Goal: Share content: Share content

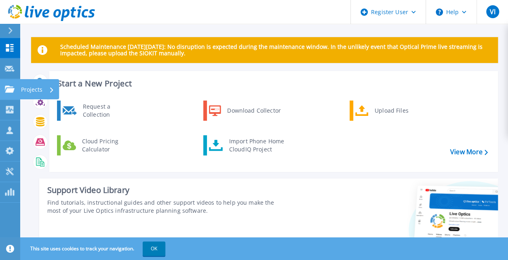
click at [11, 90] on icon at bounding box center [10, 89] width 10 height 7
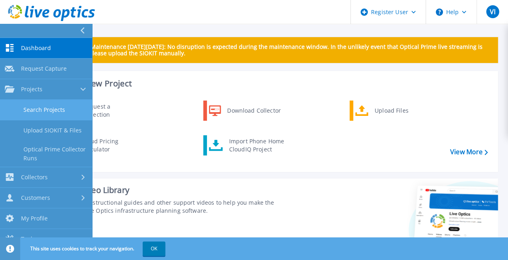
click at [65, 117] on link "Search Projects" at bounding box center [46, 110] width 92 height 21
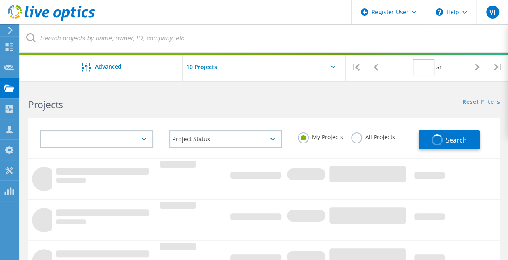
type input "1"
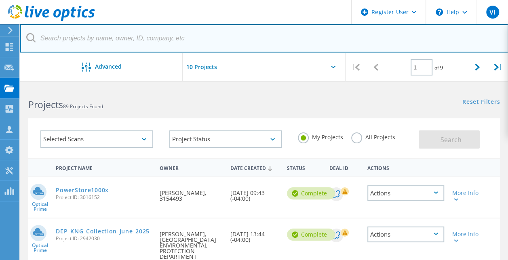
click at [141, 41] on input "text" at bounding box center [264, 38] width 488 height 28
paste input "[PERSON_NAME][EMAIL_ADDRESS][PERSON_NAME][DOMAIN_NAME]"
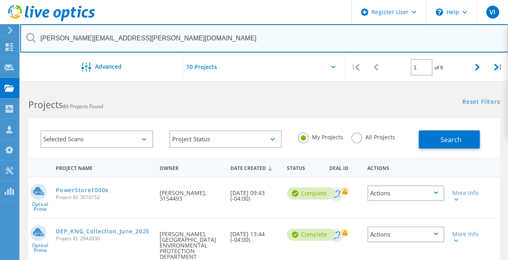
type input "[PERSON_NAME][EMAIL_ADDRESS][PERSON_NAME][DOMAIN_NAME]"
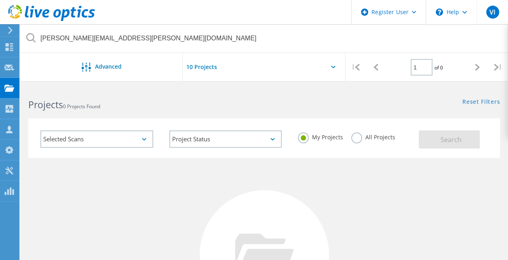
click at [383, 137] on label "All Projects" at bounding box center [373, 137] width 44 height 8
click at [0, 0] on input "All Projects" at bounding box center [0, 0] width 0 height 0
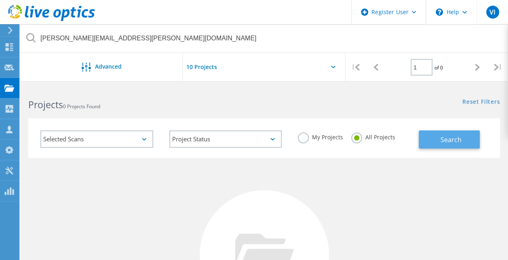
click at [454, 138] on span "Search" at bounding box center [450, 139] width 21 height 9
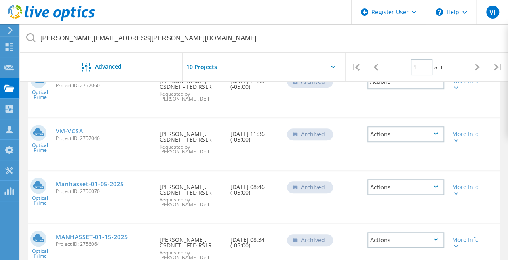
scroll to position [266, 0]
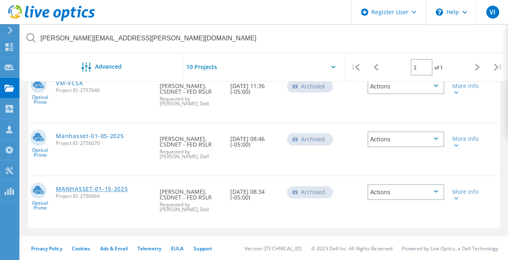
click at [114, 189] on link "MANHASSET-01-15-2025" at bounding box center [92, 189] width 72 height 6
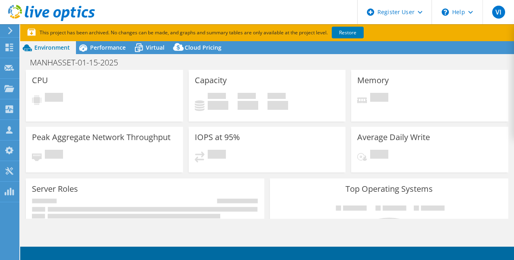
select select "USD"
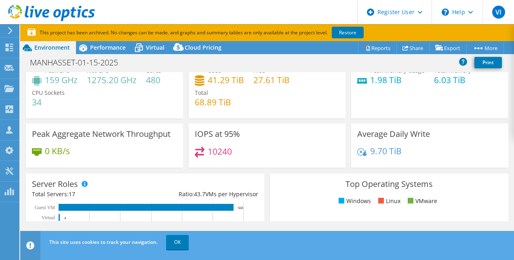
scroll to position [15, 0]
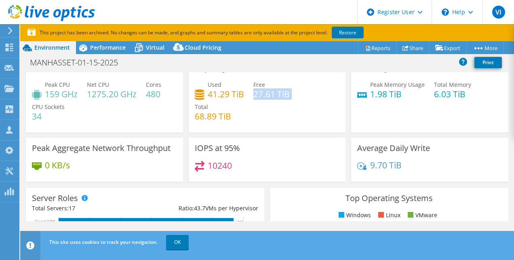
drag, startPoint x: 293, startPoint y: 91, endPoint x: 252, endPoint y: 95, distance: 41.0
click at [252, 95] on div "Used 41.29 TiB Free 27.61 TiB Total 68.89 TiB" at bounding box center [267, 104] width 145 height 48
drag, startPoint x: 252, startPoint y: 95, endPoint x: 204, endPoint y: 90, distance: 48.0
click at [204, 90] on div "Used 41.29 TiB Free 27.61 TiB Total 68.89 TiB" at bounding box center [267, 104] width 145 height 48
drag, startPoint x: 204, startPoint y: 90, endPoint x: 242, endPoint y: 108, distance: 42.3
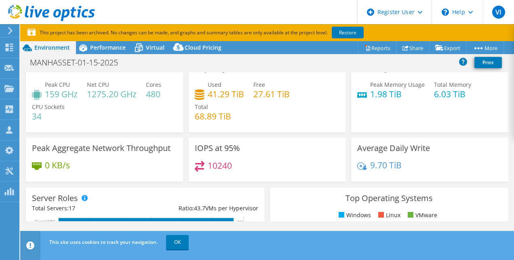
click at [242, 108] on div "Used 41.29 TiB Free 27.61 TiB Total 68.89 TiB" at bounding box center [267, 104] width 145 height 48
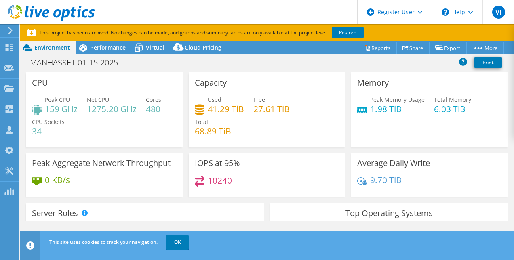
scroll to position [23, 0]
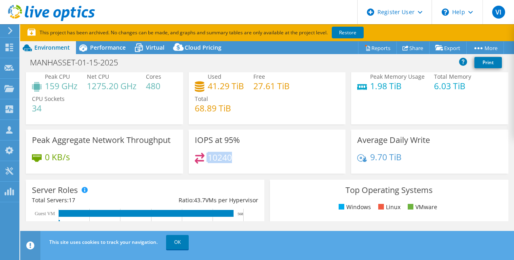
drag, startPoint x: 246, startPoint y: 162, endPoint x: 200, endPoint y: 160, distance: 45.3
click at [200, 160] on div "10240" at bounding box center [267, 161] width 145 height 17
drag, startPoint x: 200, startPoint y: 160, endPoint x: 328, endPoint y: 148, distance: 127.8
click at [328, 148] on div "IOPS at 95% 10240" at bounding box center [267, 152] width 157 height 44
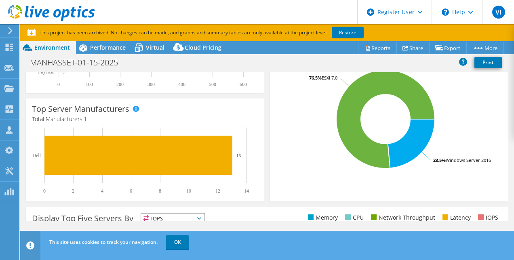
scroll to position [0, 0]
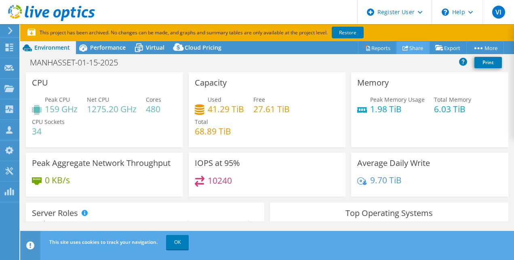
click at [416, 49] on link "Share" at bounding box center [412, 48] width 33 height 13
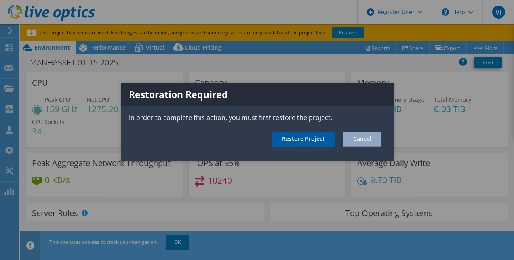
click at [295, 136] on link "Restore Project" at bounding box center [303, 139] width 63 height 15
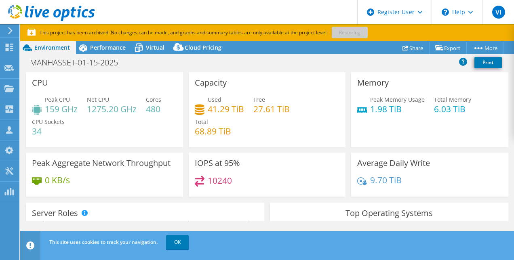
click at [292, 67] on div "MANHASSET-01-15-2025 Print" at bounding box center [267, 62] width 494 height 15
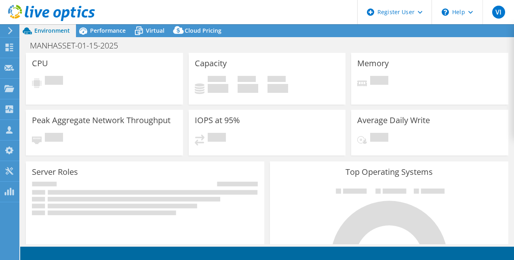
select select "USD"
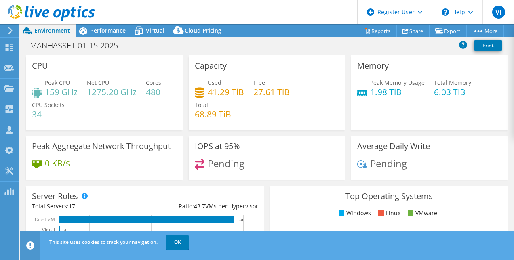
click at [231, 149] on h3 "IOPS at 95%" at bounding box center [217, 146] width 45 height 9
drag, startPoint x: 231, startPoint y: 149, endPoint x: 225, endPoint y: 162, distance: 14.1
click at [225, 162] on span "Pending" at bounding box center [226, 163] width 37 height 13
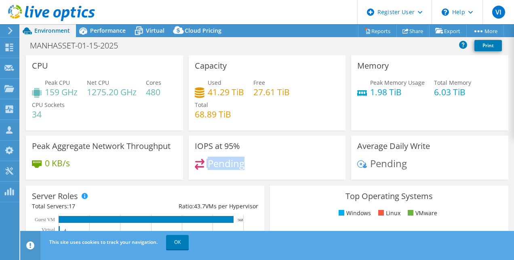
click at [225, 162] on span "Pending" at bounding box center [226, 163] width 37 height 13
click at [416, 153] on div "Average Daily Write Pending" at bounding box center [429, 158] width 157 height 44
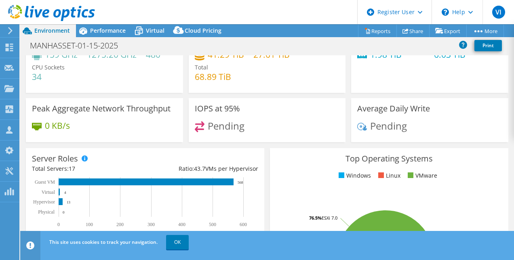
scroll to position [38, 0]
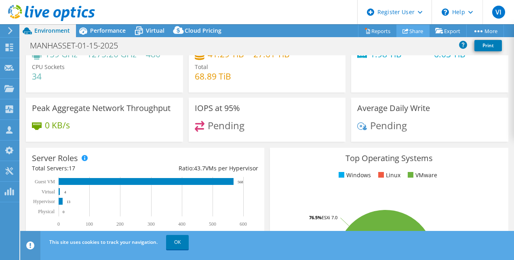
click at [418, 33] on link "Share" at bounding box center [412, 31] width 33 height 13
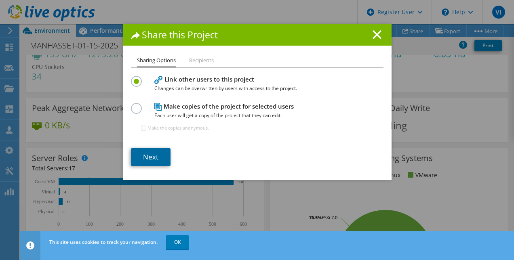
click at [156, 149] on link "Next" at bounding box center [151, 157] width 40 height 18
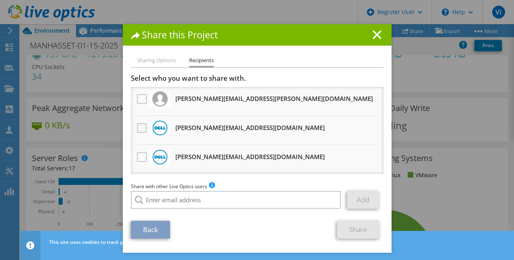
click at [139, 128] on label at bounding box center [143, 128] width 12 height 10
click at [0, 0] on input "checkbox" at bounding box center [0, 0] width 0 height 0
click at [137, 162] on div at bounding box center [142, 157] width 14 height 17
click at [137, 160] on label at bounding box center [143, 157] width 12 height 10
click at [0, 0] on input "checkbox" at bounding box center [0, 0] width 0 height 0
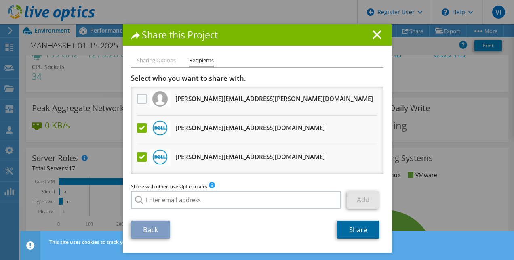
click at [356, 228] on link "Share" at bounding box center [358, 230] width 42 height 18
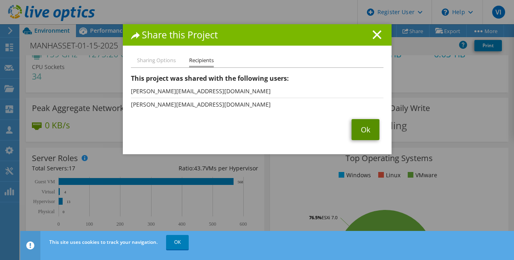
click at [355, 139] on link "Ok" at bounding box center [365, 129] width 28 height 21
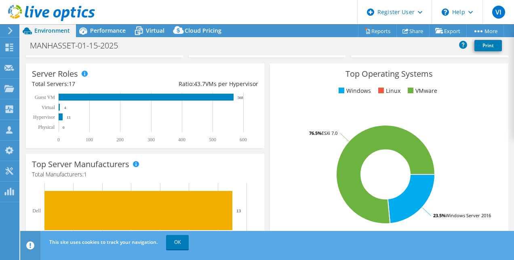
scroll to position [223, 0]
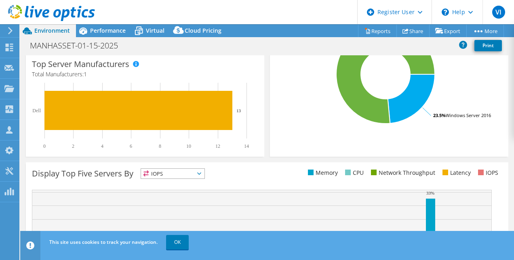
click at [389, 173] on li "Network Throughput" at bounding box center [402, 172] width 66 height 9
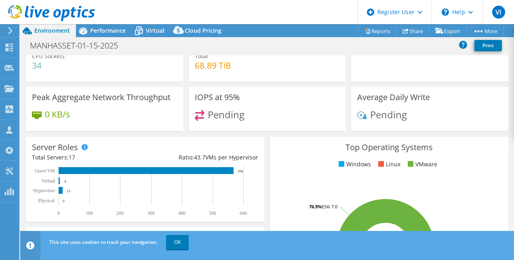
scroll to position [0, 0]
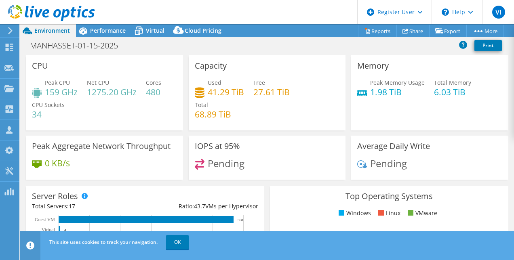
click at [209, 90] on h4 "41.29 TiB" at bounding box center [226, 92] width 36 height 9
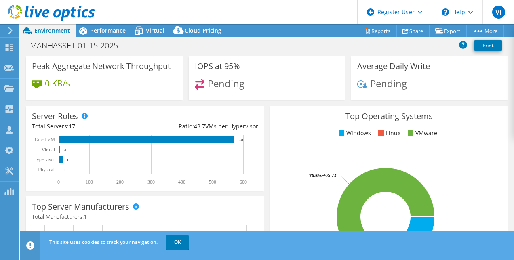
scroll to position [83, 0]
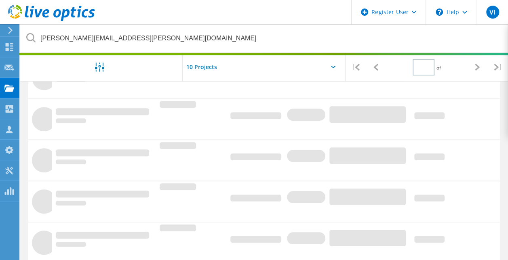
type input "1"
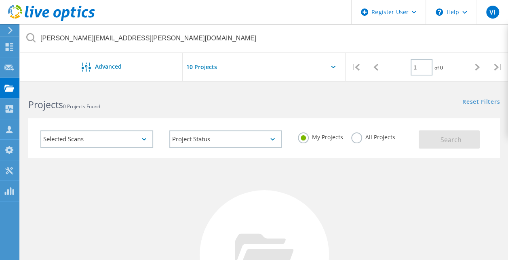
click at [246, 70] on input "text" at bounding box center [223, 67] width 81 height 28
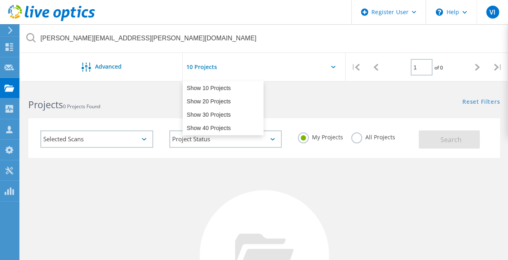
click at [364, 134] on label "All Projects" at bounding box center [373, 137] width 44 height 8
click at [0, 0] on input "All Projects" at bounding box center [0, 0] width 0 height 0
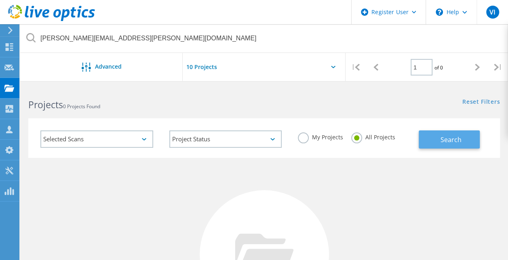
click at [427, 141] on button "Search" at bounding box center [449, 139] width 61 height 18
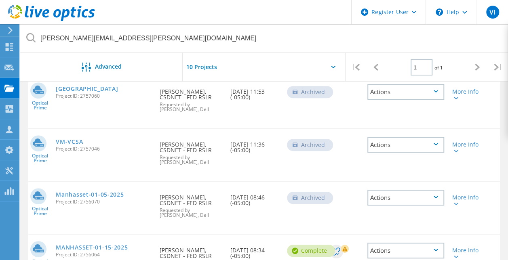
scroll to position [208, 0]
click at [92, 197] on link "Manhasset-01-05-2025" at bounding box center [90, 195] width 68 height 6
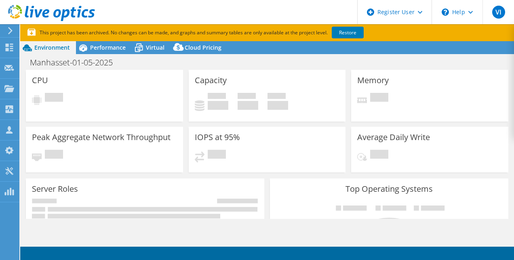
select select "USD"
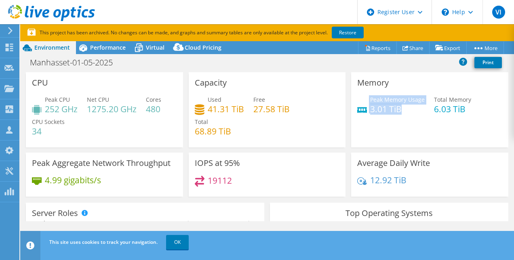
drag, startPoint x: 397, startPoint y: 109, endPoint x: 357, endPoint y: 113, distance: 39.8
click at [357, 113] on div "Peak Memory Usage 3.01 TiB" at bounding box center [390, 104] width 67 height 18
drag, startPoint x: 357, startPoint y: 113, endPoint x: 363, endPoint y: 133, distance: 20.2
click at [363, 133] on div "Memory Peak Memory Usage 3.01 TiB Total Memory 6.03 TiB" at bounding box center [429, 109] width 157 height 75
